Goal: Task Accomplishment & Management: Complete application form

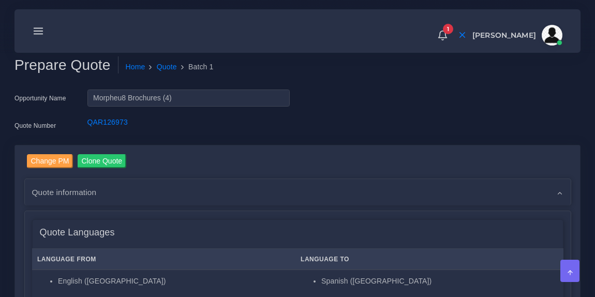
scroll to position [789, 0]
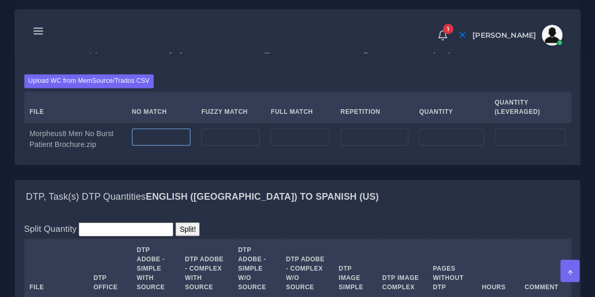
click at [158, 146] on input "number" at bounding box center [161, 137] width 58 height 18
type input "303"
click at [356, 146] on input "number" at bounding box center [375, 137] width 68 height 18
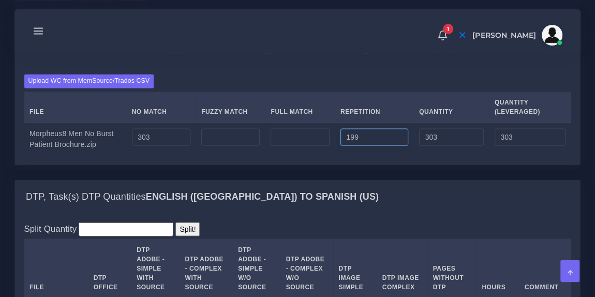
type input "199"
type input "502"
type input "352"
click at [372, 115] on div "Upload WC from MemSource/Trados CSV File No Match Fuzzy Match Full Match Repeti…" at bounding box center [297, 114] width 565 height 99
click at [173, 146] on input "303" at bounding box center [161, 137] width 58 height 18
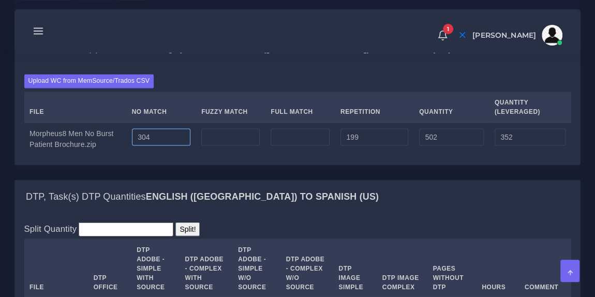
type input "304"
type input "503"
type input "353"
click at [253, 134] on div "Upload WC from MemSource/Trados CSV File No Match Fuzzy Match Full Match Repeti…" at bounding box center [297, 114] width 547 height 81
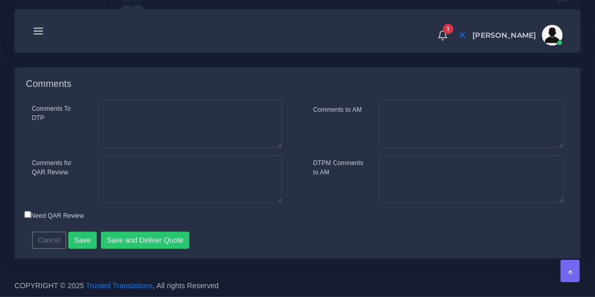
scroll to position [1461, 0]
click at [137, 239] on button "Save and Deliver Quote" at bounding box center [145, 241] width 89 height 18
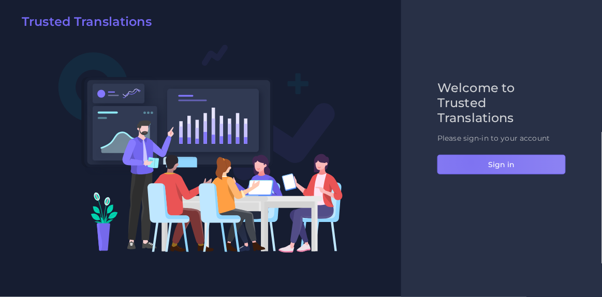
click at [471, 162] on button "Sign in" at bounding box center [501, 165] width 128 height 20
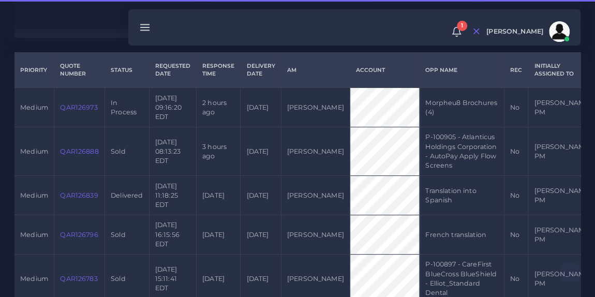
scroll to position [238, 0]
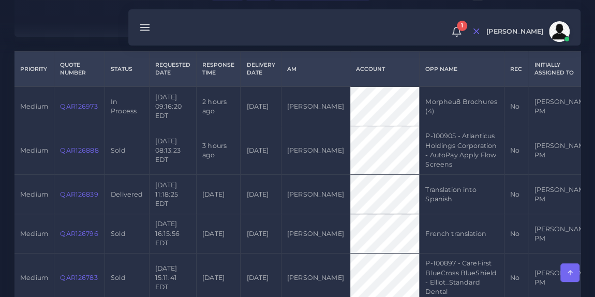
click at [80, 106] on link "QAR126973" at bounding box center [78, 106] width 37 height 8
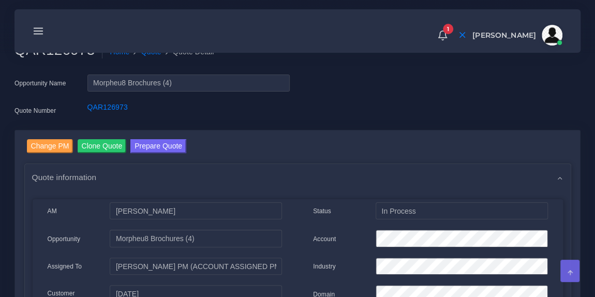
scroll to position [17, 0]
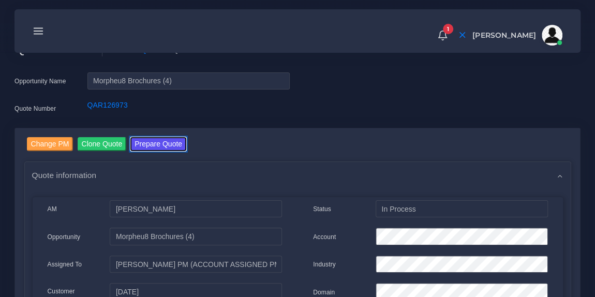
click at [167, 143] on button "Prepare Quote" at bounding box center [158, 144] width 56 height 14
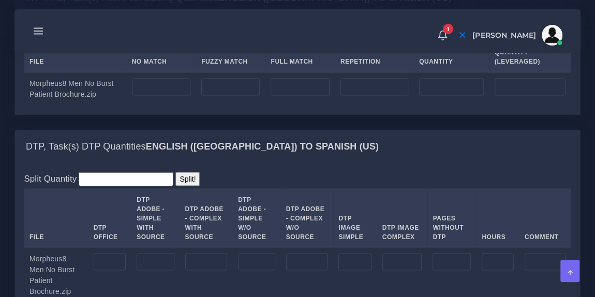
scroll to position [843, 0]
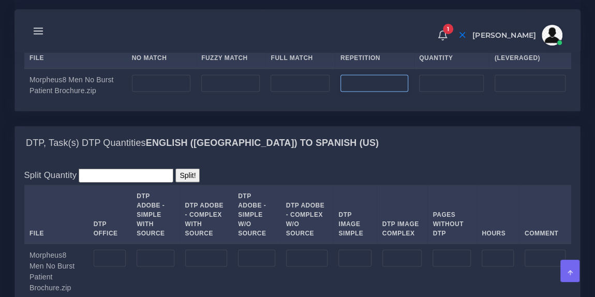
click at [385, 92] on input "number" at bounding box center [375, 84] width 68 height 18
type input "199"
type input "49"
click at [343, 63] on div "Upload WC from MemSource/Trados CSV File No Match Fuzzy Match Full Match Repeti…" at bounding box center [297, 60] width 565 height 99
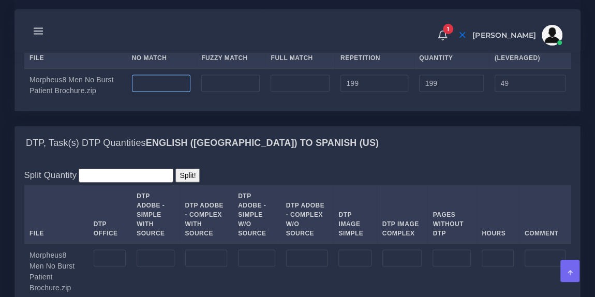
click at [155, 92] on input "number" at bounding box center [161, 84] width 58 height 18
type input "304"
type input "503"
type input "353"
click at [280, 65] on div "Upload WC from MemSource/Trados CSV File No Match Fuzzy Match Full Match Repeti…" at bounding box center [297, 60] width 565 height 99
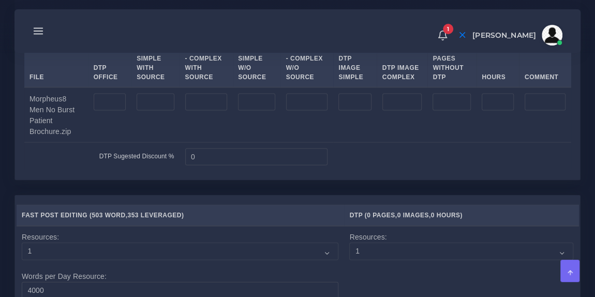
scroll to position [999, 0]
click at [156, 111] on input "number" at bounding box center [155, 102] width 37 height 18
type input "6"
click at [320, 40] on div "1 Notifications 1 New Driver Update: Extra Quality renamed to Quality Changed" at bounding box center [298, 31] width 552 height 36
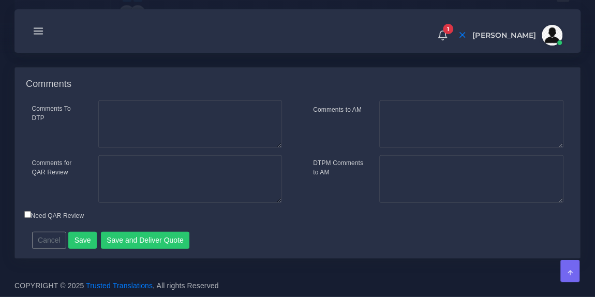
scroll to position [1455, 0]
click at [140, 241] on button "Save and Deliver Quote" at bounding box center [145, 241] width 89 height 18
